Goal: Information Seeking & Learning: Check status

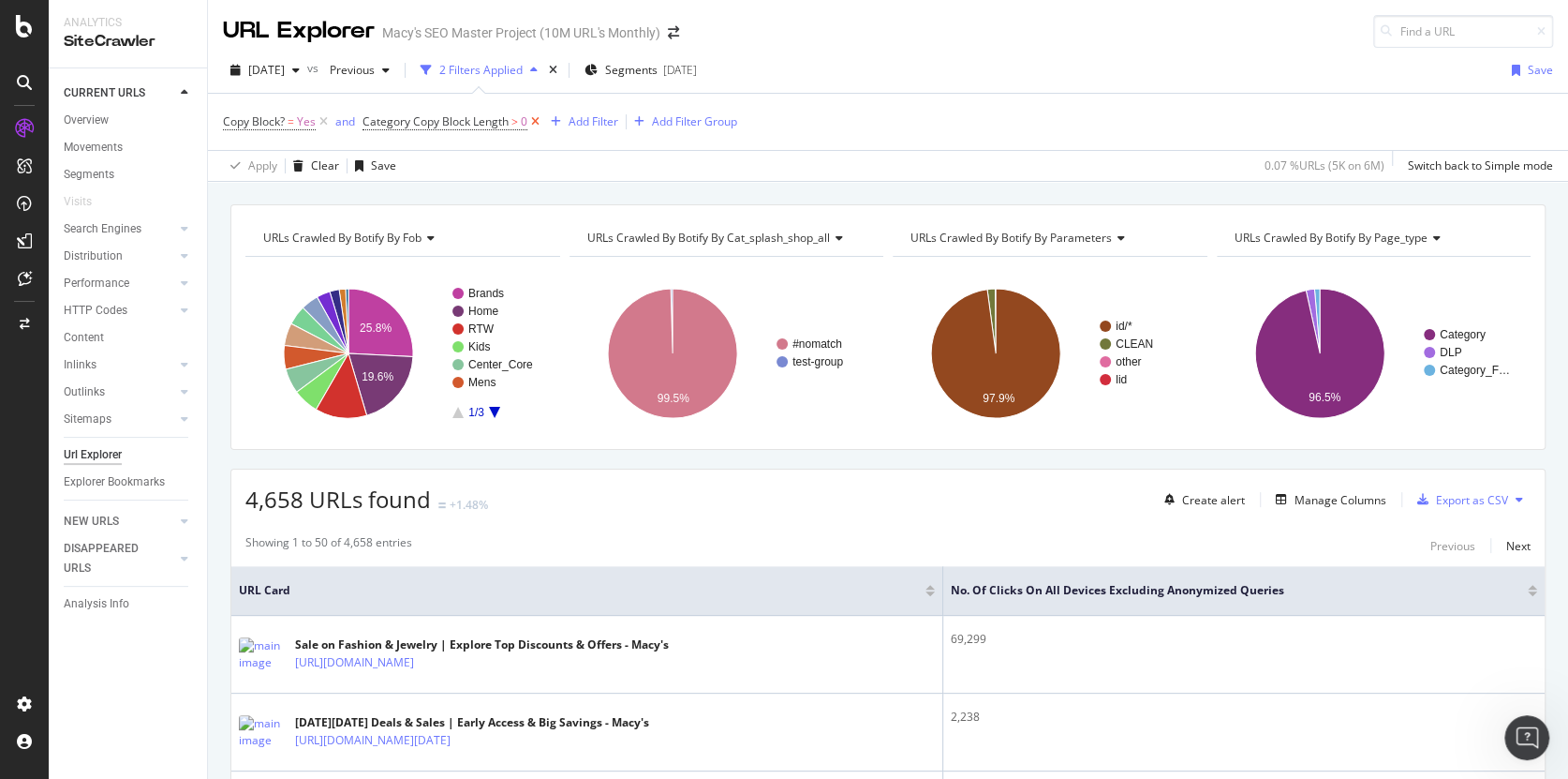
click at [535, 123] on icon at bounding box center [535, 121] width 16 height 19
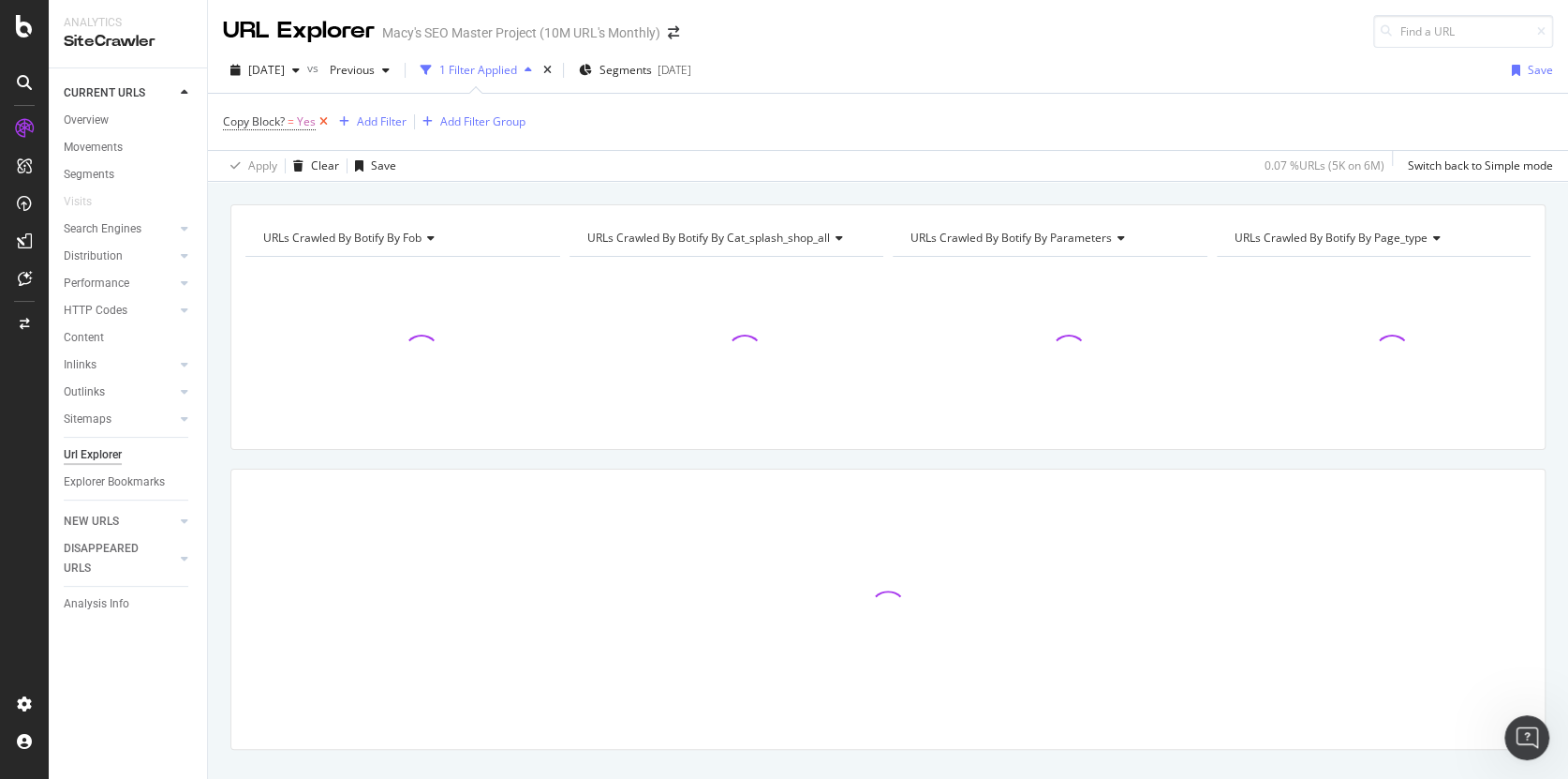
click at [322, 120] on icon at bounding box center [324, 121] width 16 height 19
click at [285, 66] on span "[DATE]" at bounding box center [266, 70] width 37 height 16
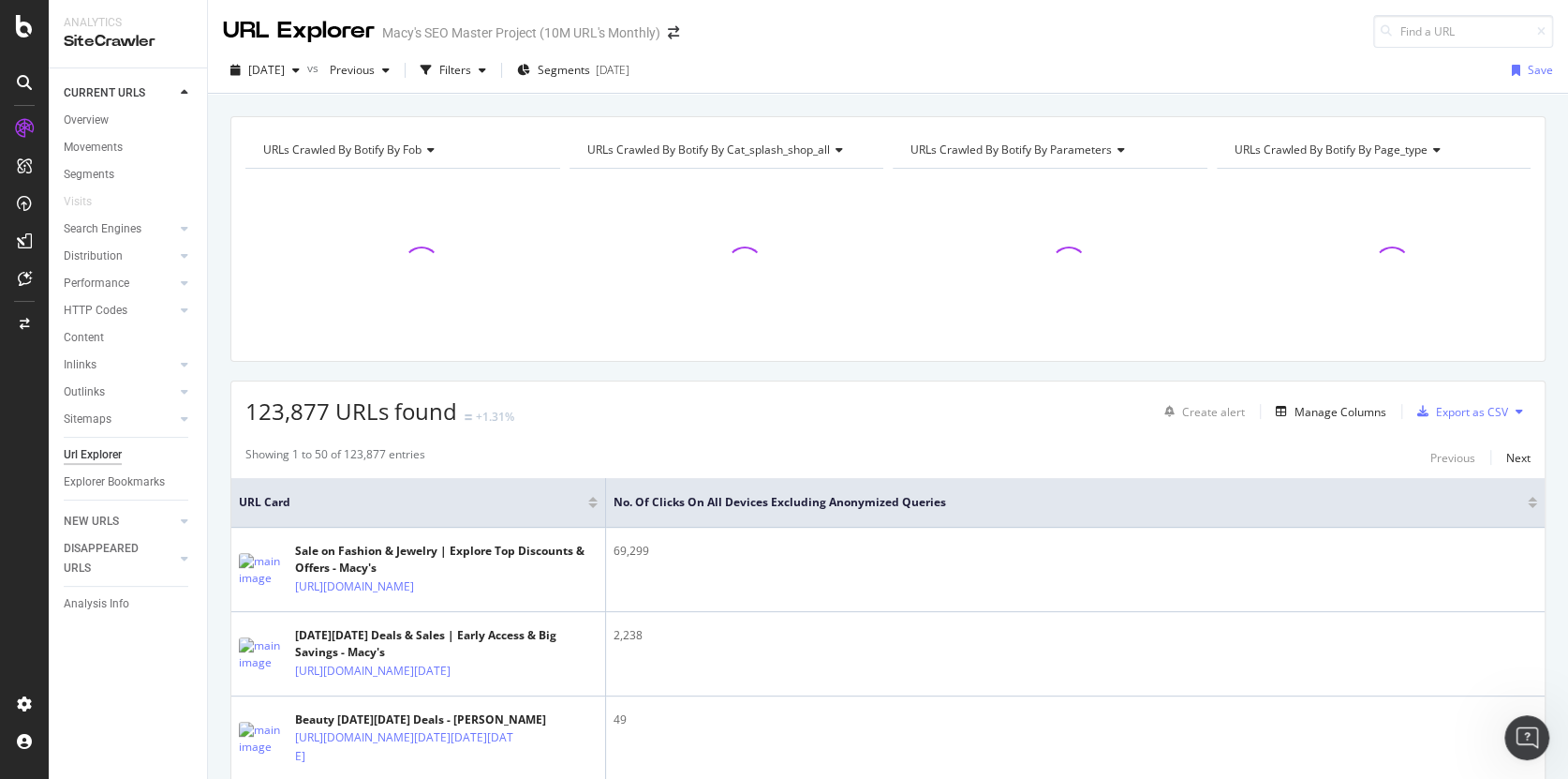
click at [846, 53] on div "[DATE] vs Previous Filters Segments [DATE] Save" at bounding box center [888, 71] width 1360 height 46
click at [285, 73] on span "[DATE]" at bounding box center [266, 70] width 37 height 16
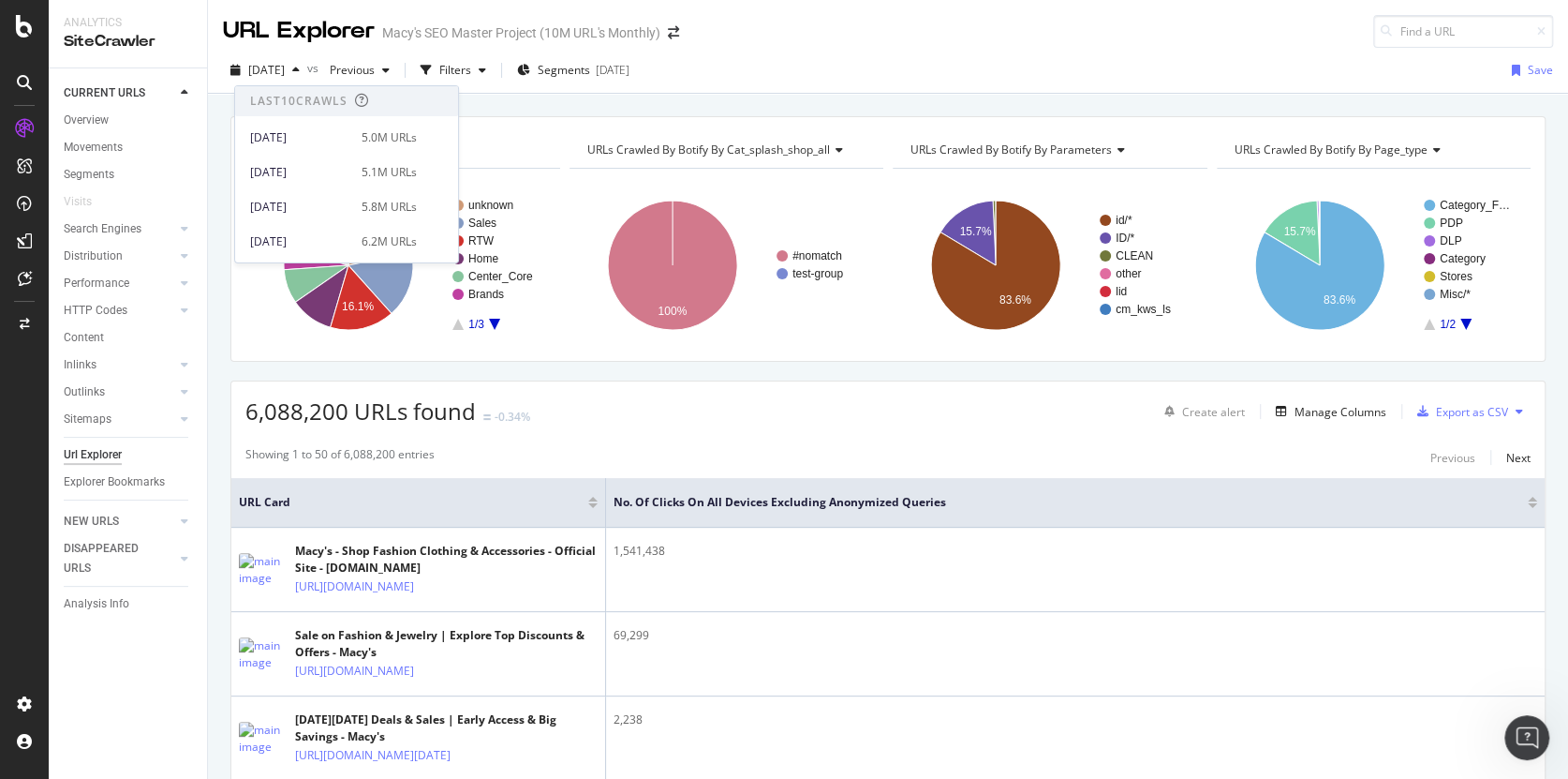
click at [893, 57] on div "[DATE] vs Previous Filters Segments [DATE] Save" at bounding box center [888, 75] width 1360 height 38
